Goal: Task Accomplishment & Management: Manage account settings

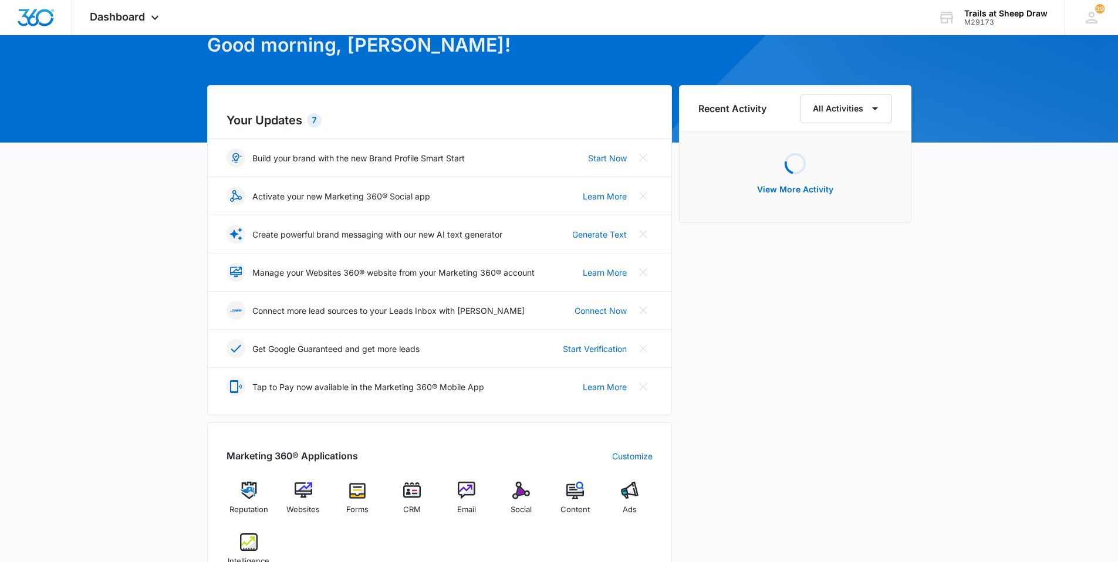
scroll to position [176, 0]
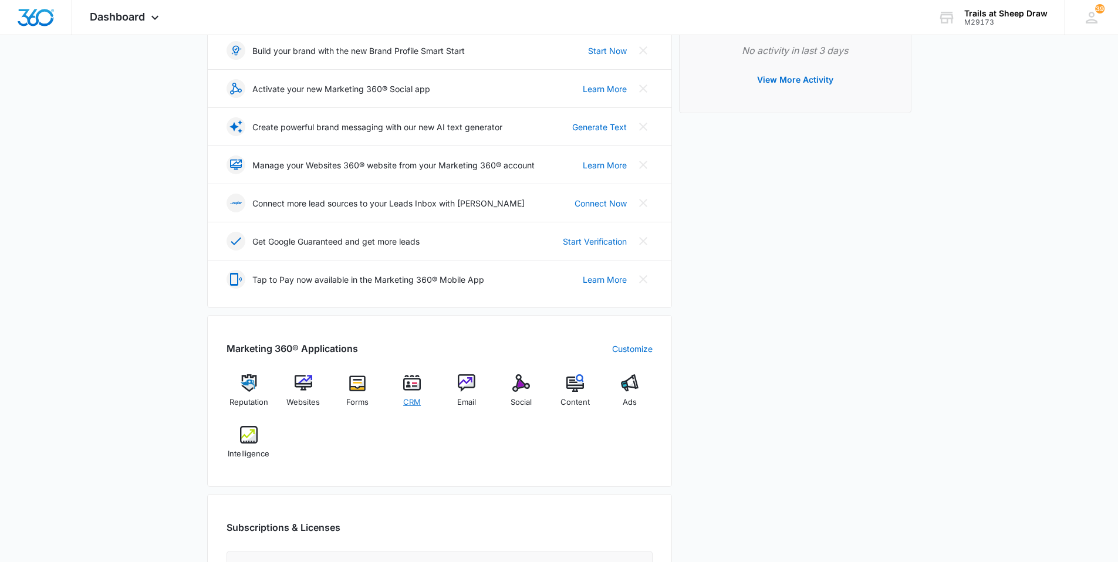
click at [409, 402] on span "CRM" at bounding box center [412, 403] width 18 height 12
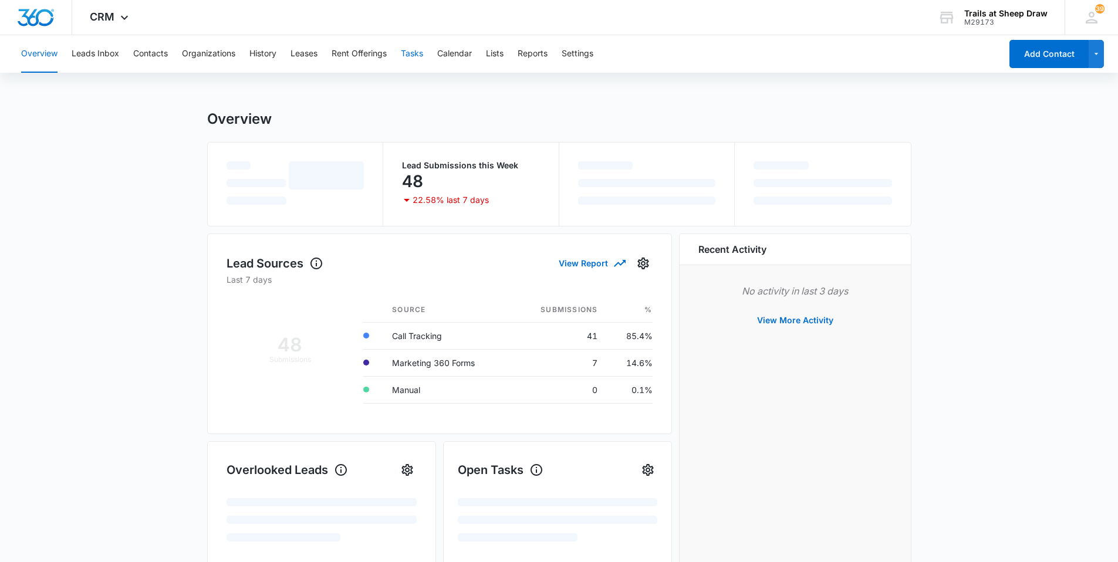
click at [408, 52] on button "Tasks" at bounding box center [412, 54] width 22 height 38
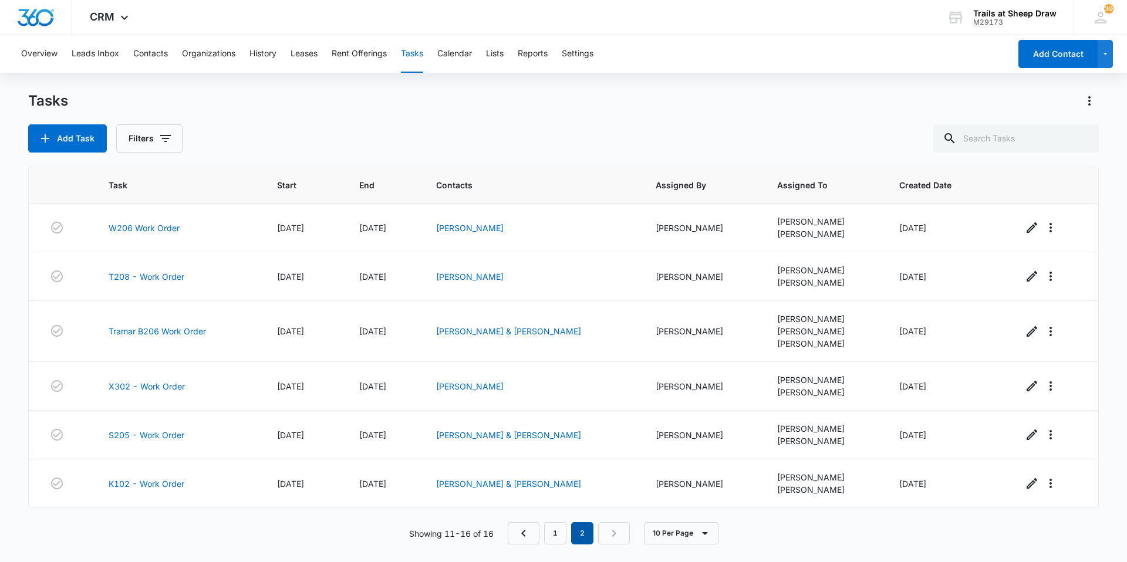
click at [544, 534] on em "2" at bounding box center [582, 533] width 22 height 22
click at [544, 533] on link "1" at bounding box center [555, 533] width 22 height 22
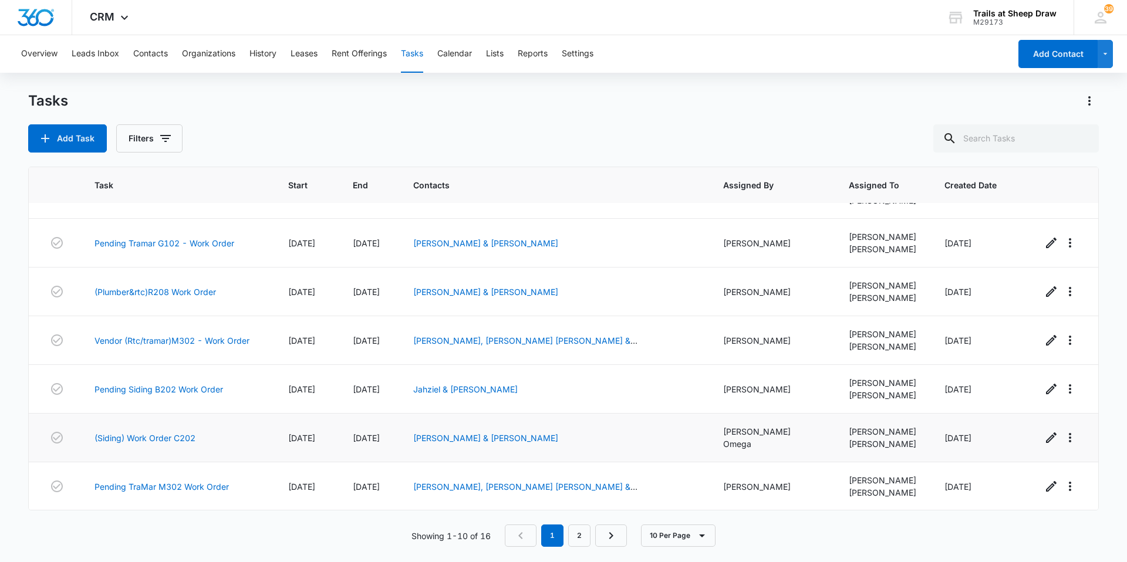
scroll to position [180, 0]
click at [544, 539] on link "2" at bounding box center [579, 536] width 22 height 22
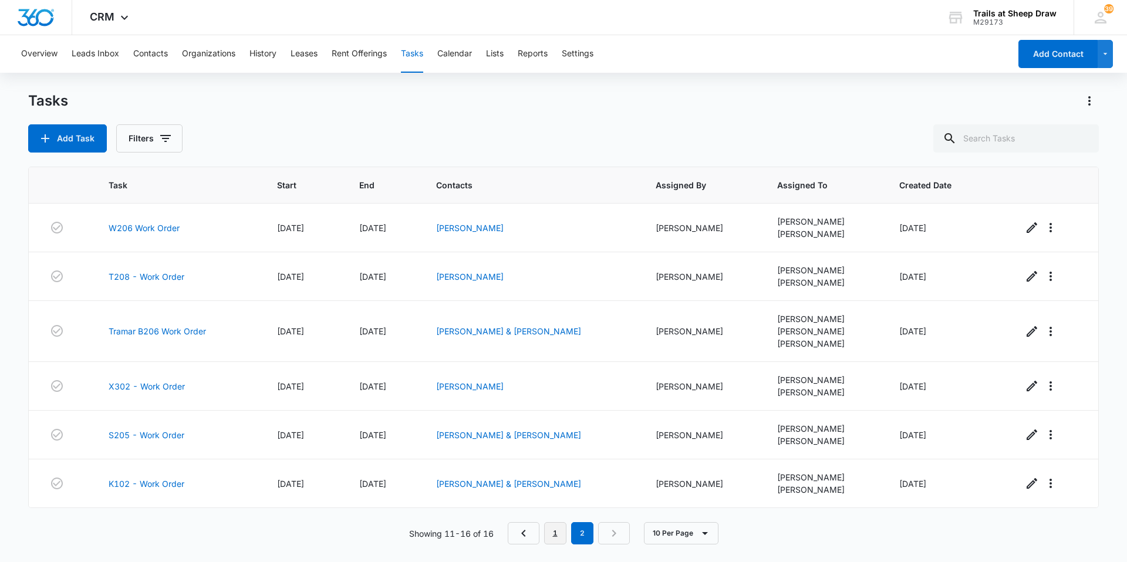
click at [544, 532] on link "1" at bounding box center [555, 533] width 22 height 22
